Goal: Task Accomplishment & Management: Manage account settings

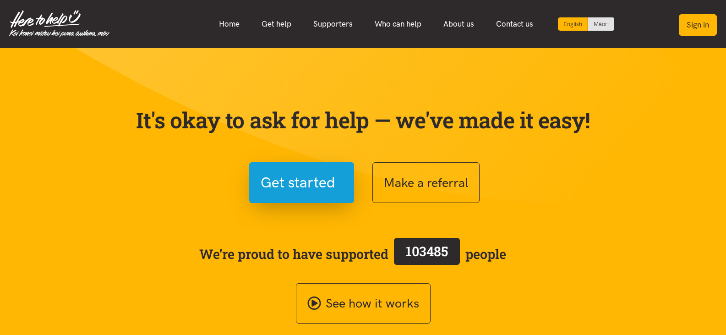
click at [691, 24] on button "Sign in" at bounding box center [698, 25] width 38 height 22
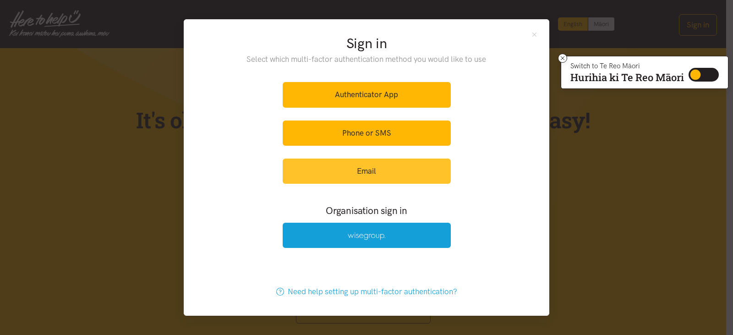
click at [380, 169] on link "Email" at bounding box center [366, 170] width 168 height 25
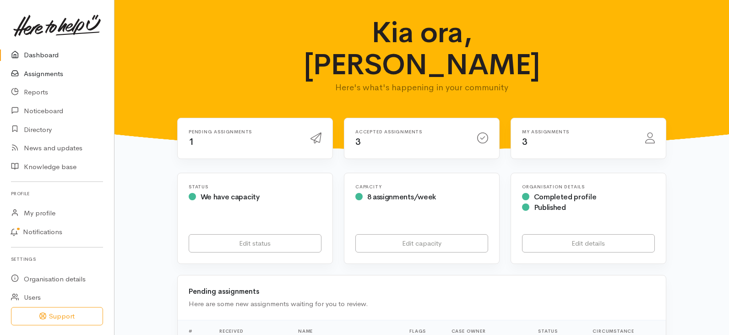
click at [53, 70] on link "Assignments" at bounding box center [57, 74] width 114 height 19
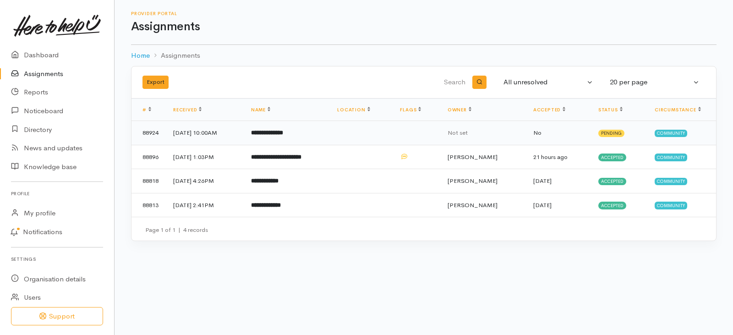
click at [279, 130] on b "**********" at bounding box center [267, 133] width 32 height 6
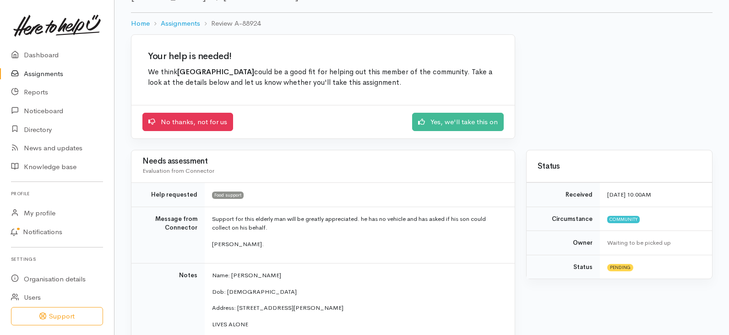
scroll to position [42, 0]
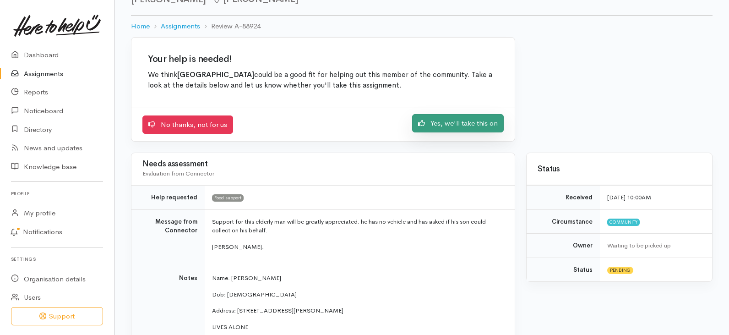
click at [443, 125] on link "Yes, we'll take this on" at bounding box center [458, 123] width 92 height 19
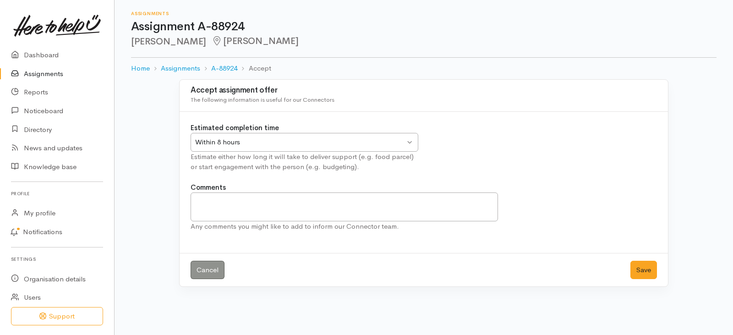
click at [412, 141] on div "Within 8 hours Within 8 hours" at bounding box center [304, 142] width 228 height 19
click at [410, 142] on div "2 Days 2 Days" at bounding box center [304, 142] width 228 height 19
click at [639, 268] on button "Save" at bounding box center [643, 270] width 27 height 19
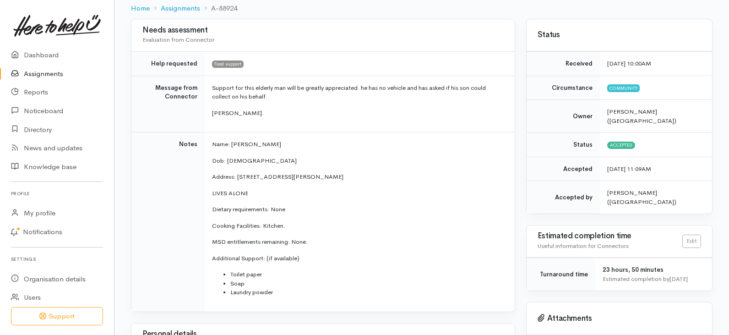
scroll to position [92, 0]
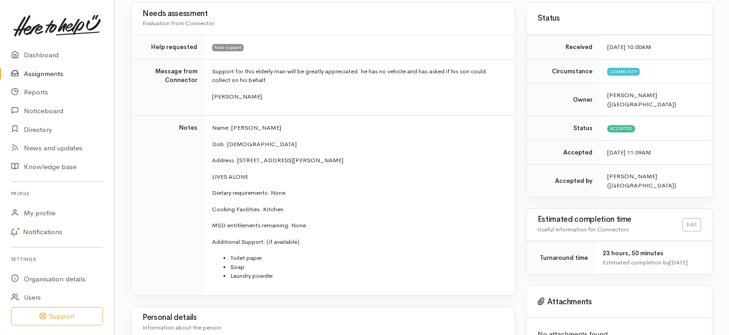
click at [42, 73] on link "Assignments" at bounding box center [57, 74] width 114 height 19
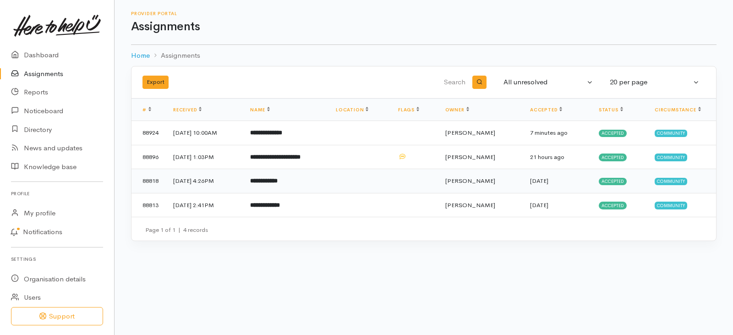
click at [277, 179] on b "**********" at bounding box center [263, 181] width 27 height 6
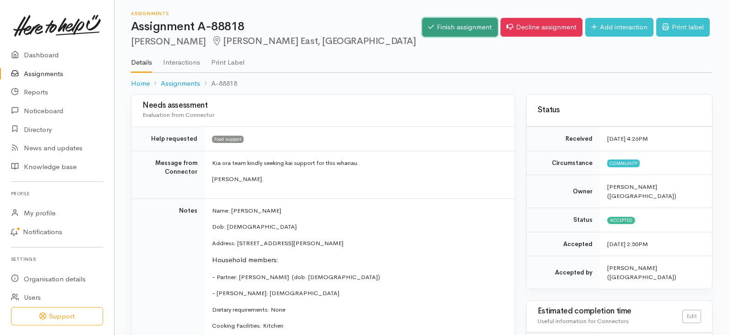
click at [458, 23] on link "Finish assignment" at bounding box center [460, 27] width 76 height 19
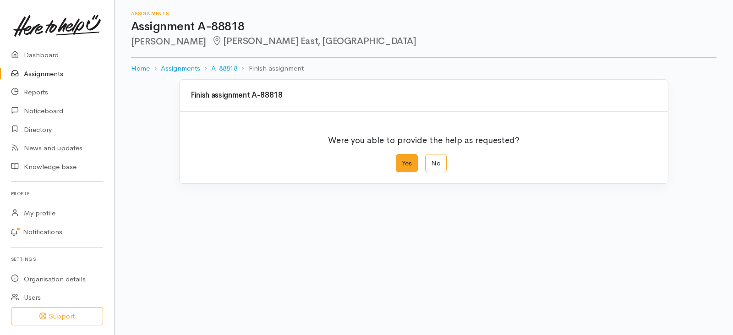
click at [403, 164] on label "Yes" at bounding box center [407, 163] width 22 height 19
click at [402, 160] on input "Yes" at bounding box center [399, 157] width 6 height 6
radio input "true"
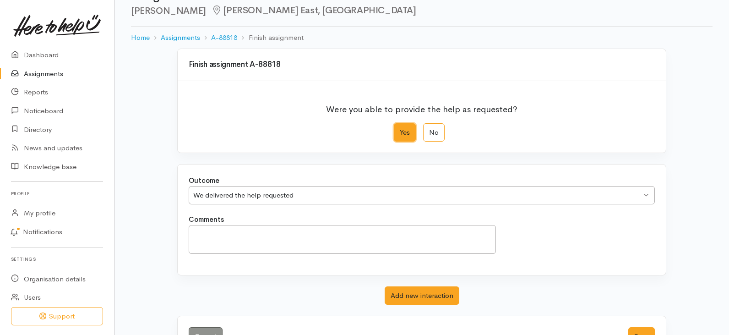
scroll to position [64, 0]
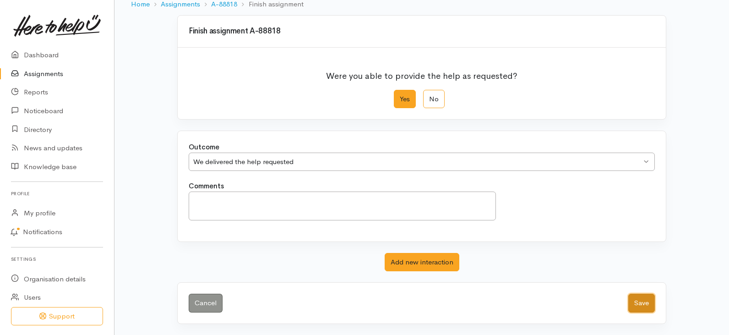
click at [633, 299] on button "Save" at bounding box center [641, 302] width 27 height 19
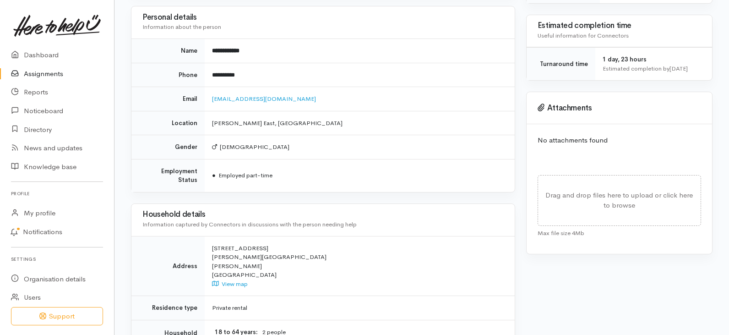
scroll to position [320, 0]
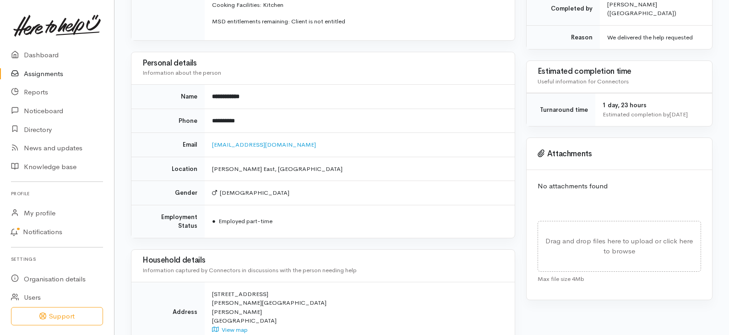
click at [40, 73] on link "Assignments" at bounding box center [57, 74] width 114 height 19
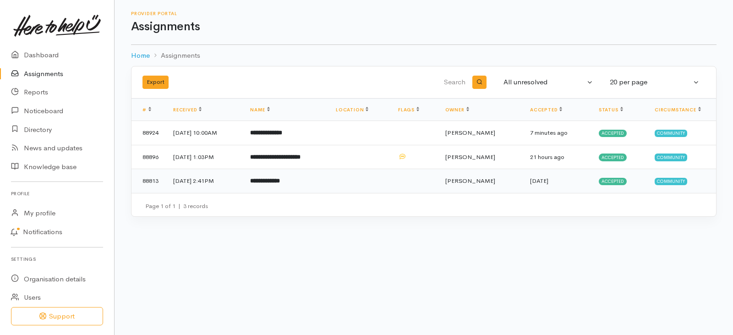
click at [280, 179] on b "**********" at bounding box center [265, 181] width 30 height 6
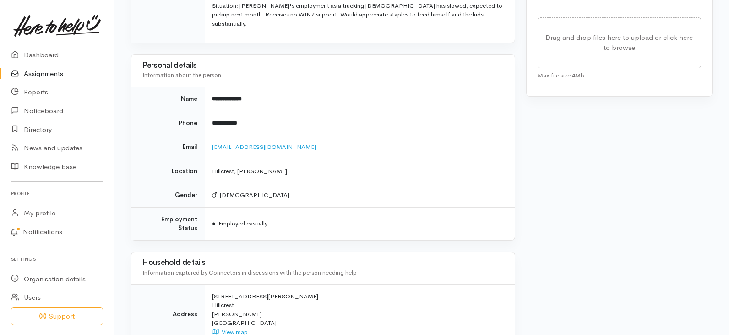
scroll to position [458, 0]
